Goal: Task Accomplishment & Management: Complete application form

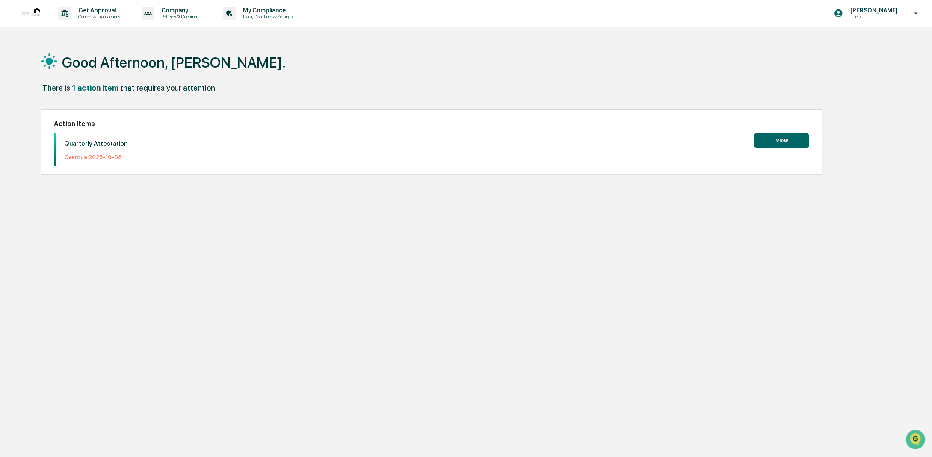
click at [780, 137] on button "View" at bounding box center [781, 140] width 55 height 15
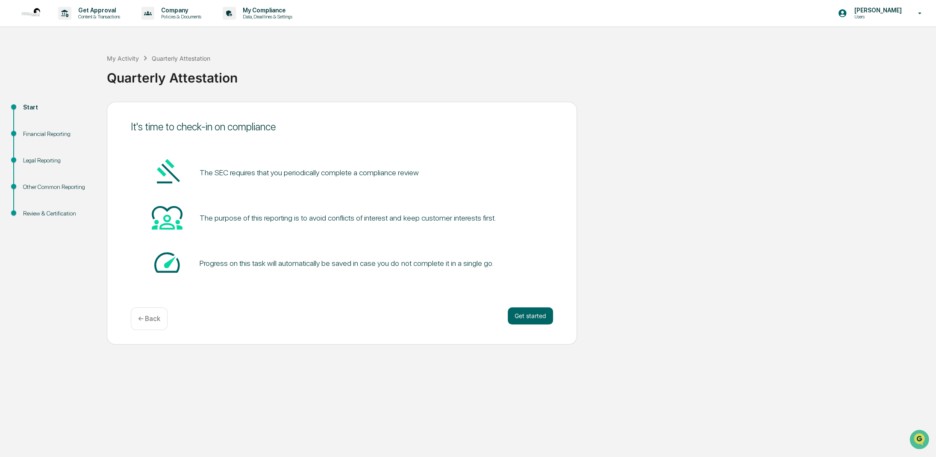
click at [592, 126] on div "Start Financial Reporting Legal Reporting Other Common Reporting Review & Certi…" at bounding box center [468, 223] width 928 height 243
click at [302, 88] on div "Quarterly Attestation" at bounding box center [519, 76] width 825 height 26
click at [918, 10] on icon at bounding box center [920, 13] width 15 height 8
click at [844, 43] on li "Switch to Admin view..." at bounding box center [870, 43] width 120 height 16
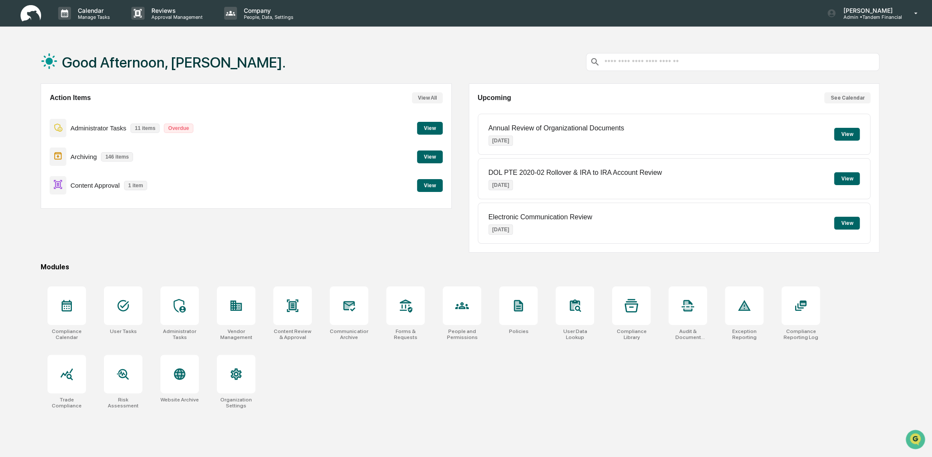
click at [435, 188] on button "View" at bounding box center [430, 185] width 26 height 13
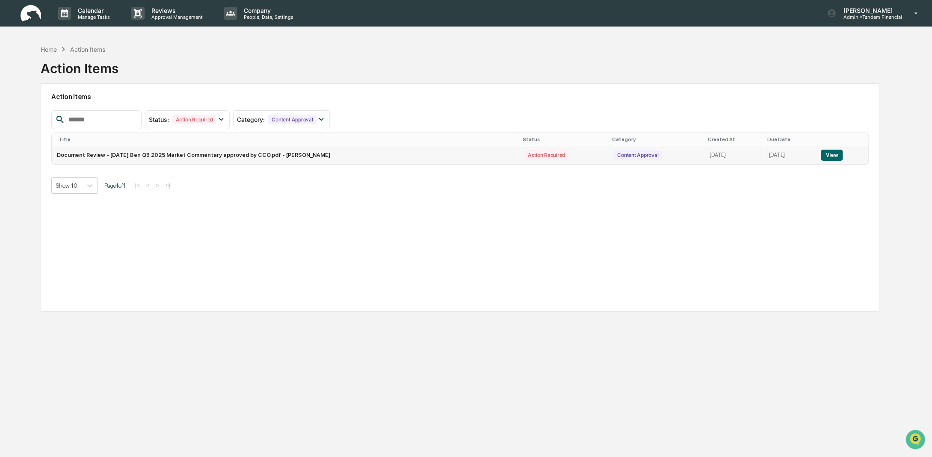
click at [824, 152] on button "View" at bounding box center [831, 155] width 22 height 11
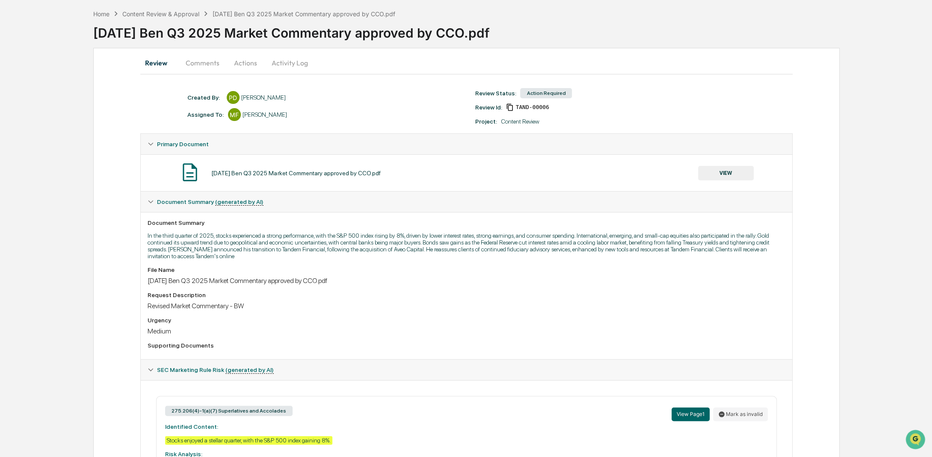
scroll to position [32, 0]
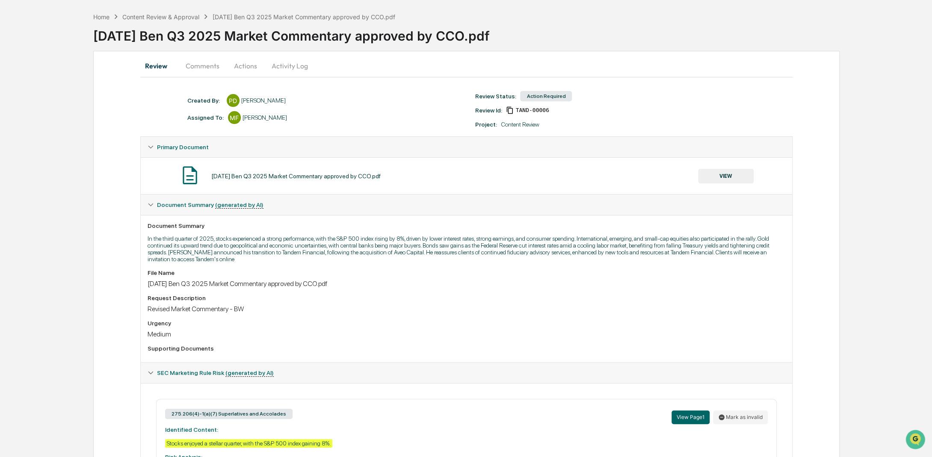
click at [250, 65] on button "Actions" at bounding box center [245, 66] width 38 height 21
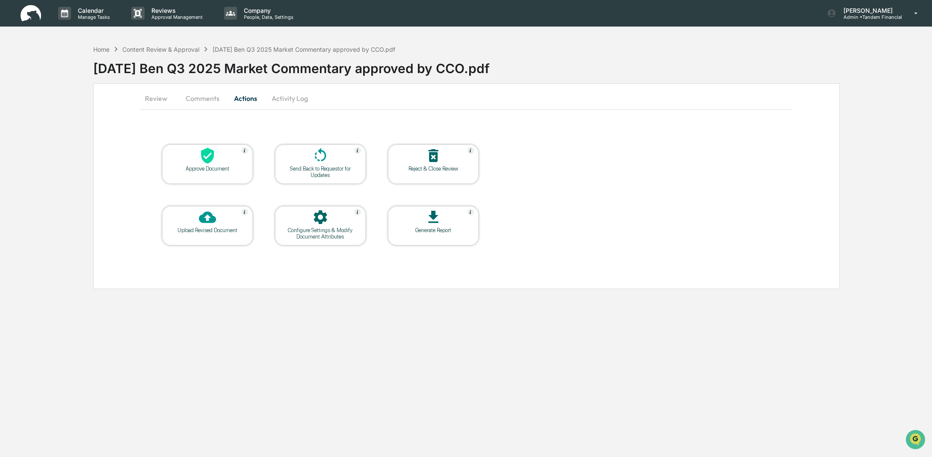
scroll to position [0, 0]
click at [201, 161] on icon at bounding box center [208, 155] width 17 height 17
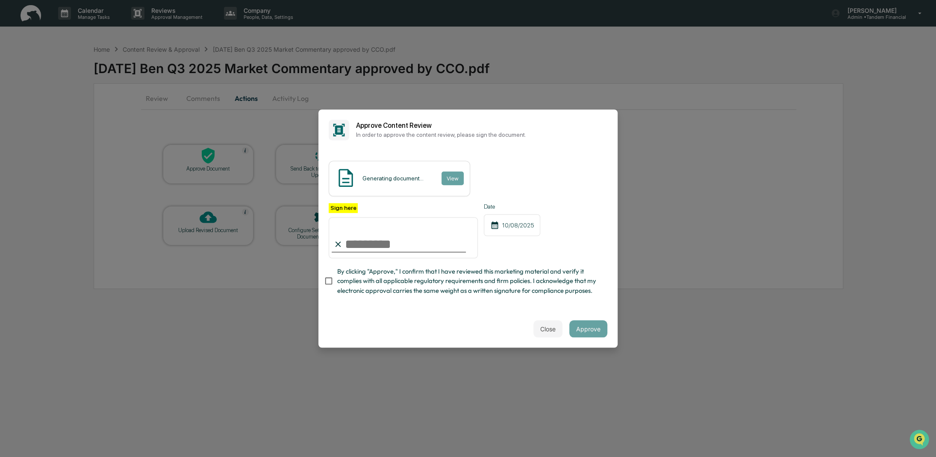
click at [370, 234] on input "Sign here" at bounding box center [403, 237] width 149 height 41
type input "*"
type input "**********"
click at [586, 333] on button "Approve" at bounding box center [588, 328] width 38 height 17
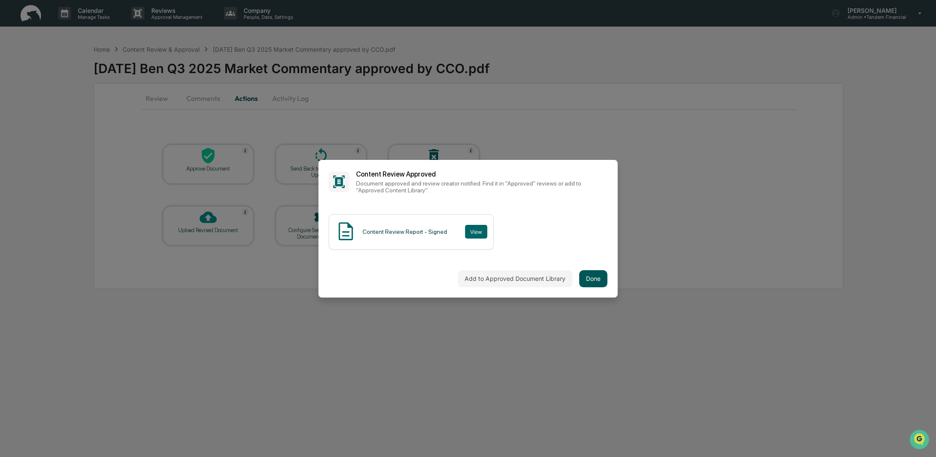
click at [598, 275] on button "Done" at bounding box center [593, 278] width 28 height 17
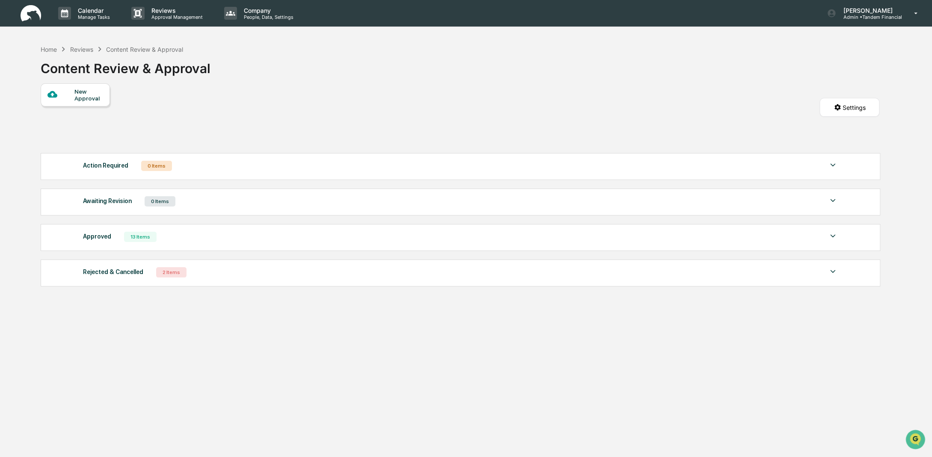
click at [293, 94] on div "New Approval Settings" at bounding box center [460, 115] width 838 height 65
click at [50, 49] on div "Home" at bounding box center [49, 49] width 16 height 7
